Goal: Information Seeking & Learning: Learn about a topic

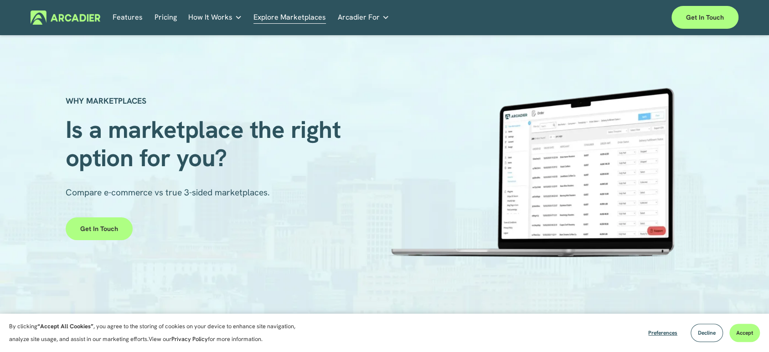
click at [562, 263] on section "By clicking “Accept All Cookies” , you agree to the storing of cookies on your …" at bounding box center [384, 332] width 769 height 38
click at [576, 263] on section "By clicking “Accept All Cookies” , you agree to the storing of cookies on your …" at bounding box center [384, 332] width 769 height 38
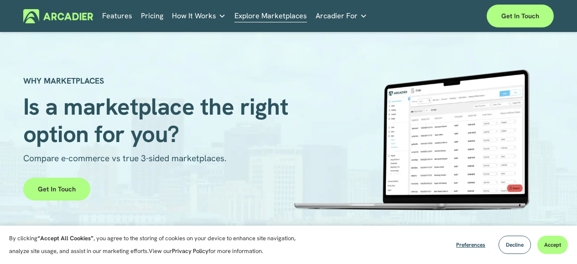
scroll to position [4, 0]
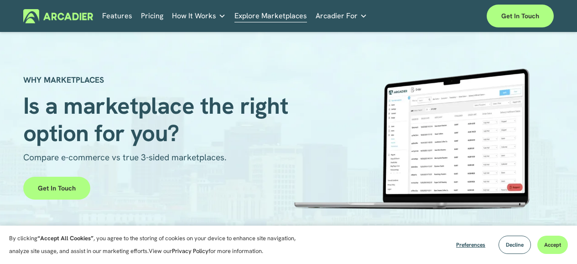
click at [274, 16] on link "Explore Marketplaces" at bounding box center [270, 16] width 72 height 14
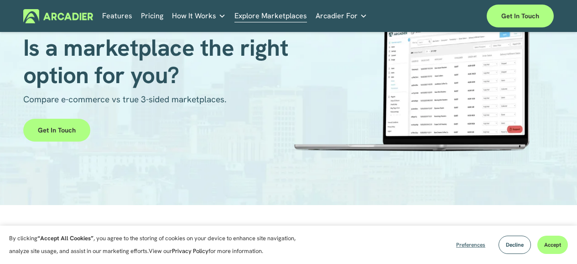
click at [462, 242] on span "Preferences" at bounding box center [470, 244] width 29 height 7
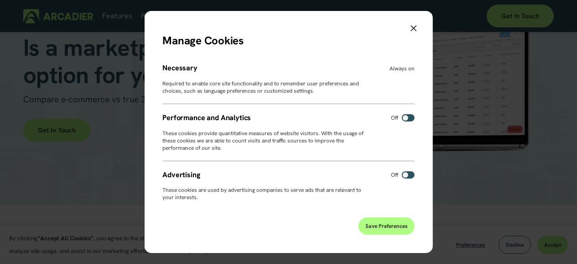
click at [378, 225] on span "Save Preferences" at bounding box center [386, 225] width 42 height 7
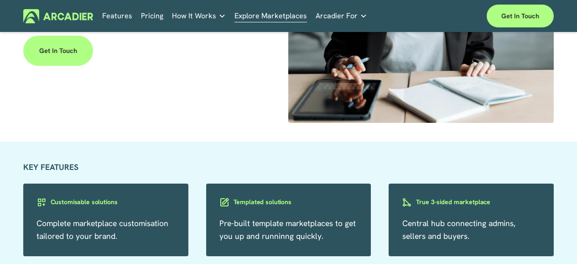
scroll to position [1276, 0]
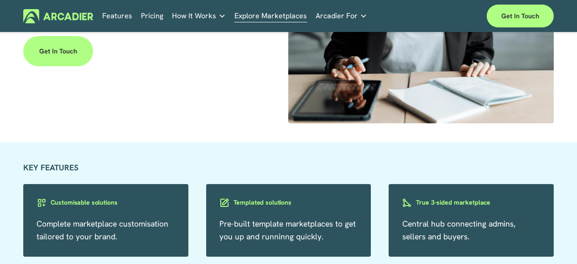
click at [150, 16] on link "Pricing" at bounding box center [152, 16] width 22 height 14
